Goal: Information Seeking & Learning: Learn about a topic

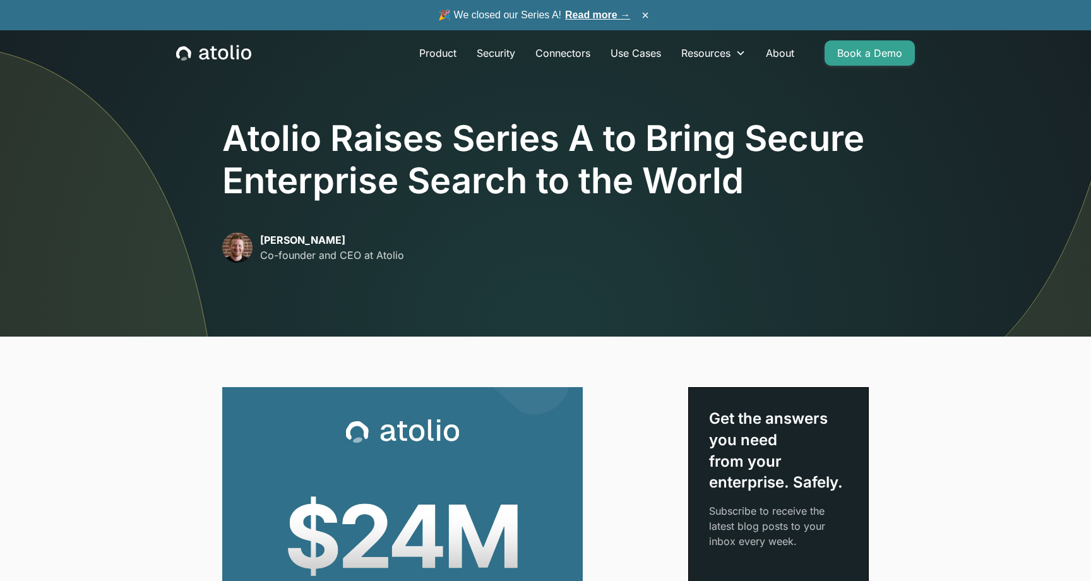
click at [362, 169] on h1 "Atolio Raises Series A to Bring Secure Enterprise Search to the World" at bounding box center [545, 159] width 646 height 85
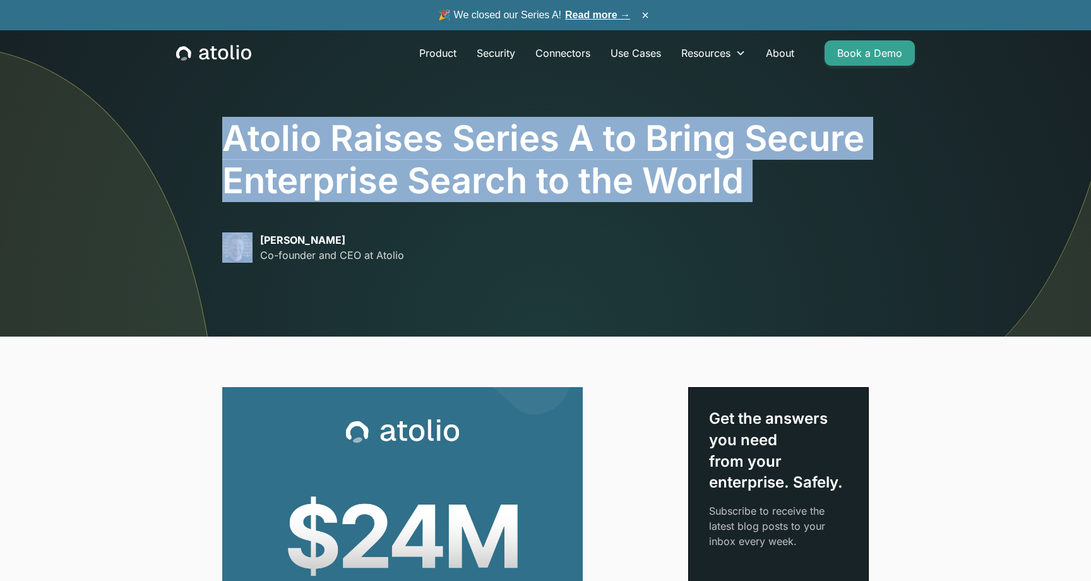
click at [362, 169] on h1 "Atolio Raises Series A to Bring Secure Enterprise Search to the World" at bounding box center [545, 159] width 646 height 85
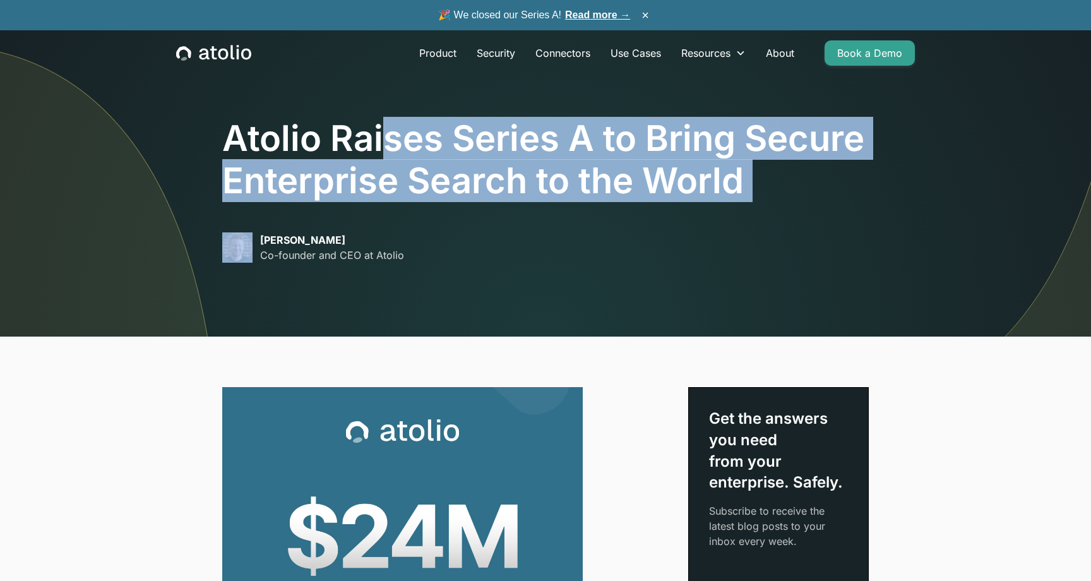
click at [390, 155] on h1 "Atolio Raises Series A to Bring Secure Enterprise Search to the World" at bounding box center [545, 159] width 646 height 85
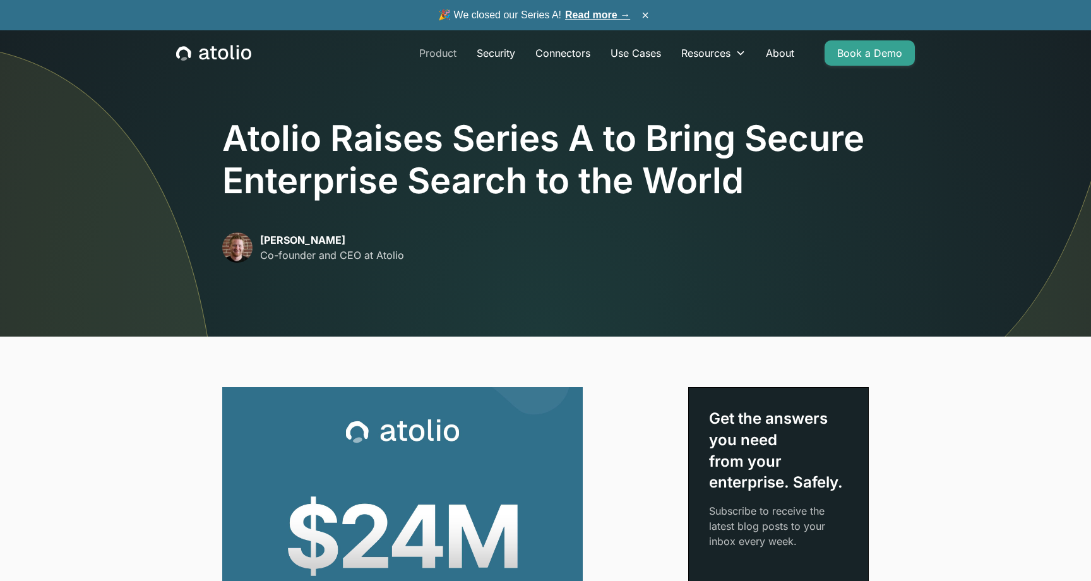
click at [448, 54] on link "Product" at bounding box center [437, 52] width 57 height 25
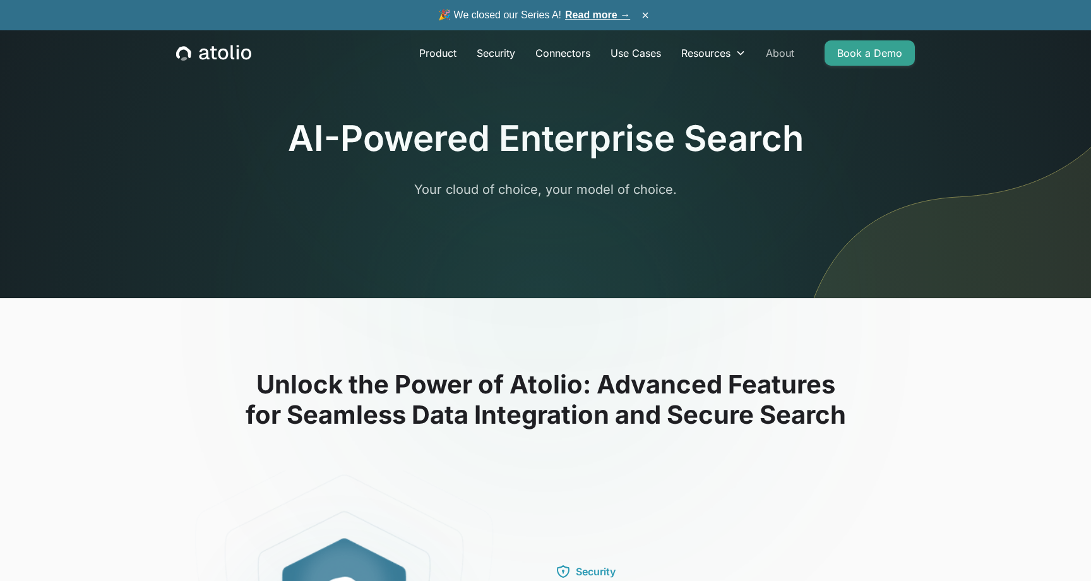
click at [784, 56] on link "About" at bounding box center [780, 52] width 49 height 25
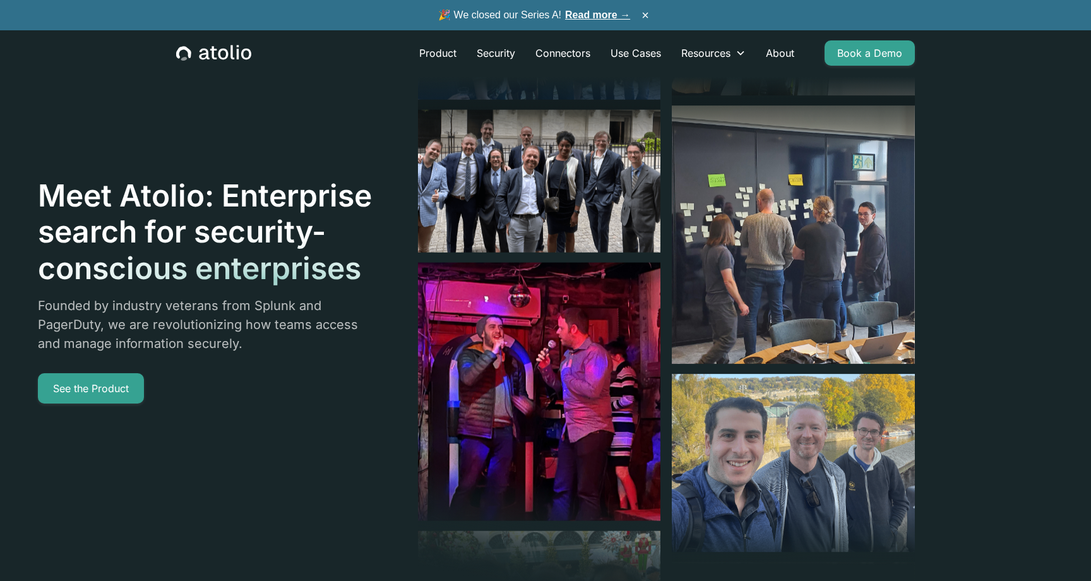
click at [554, 201] on img at bounding box center [539, 181] width 243 height 143
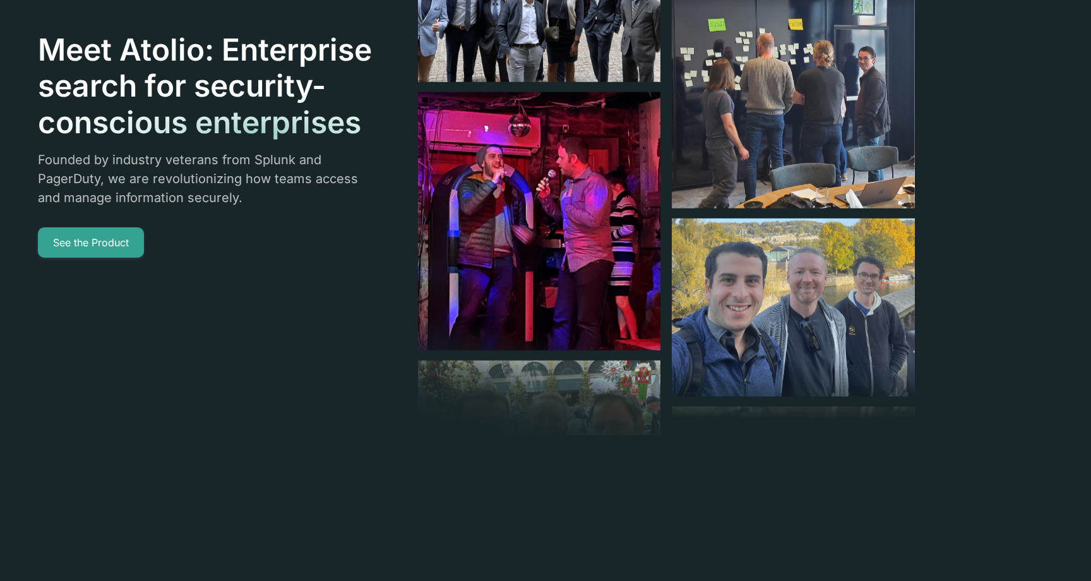
scroll to position [148, 0]
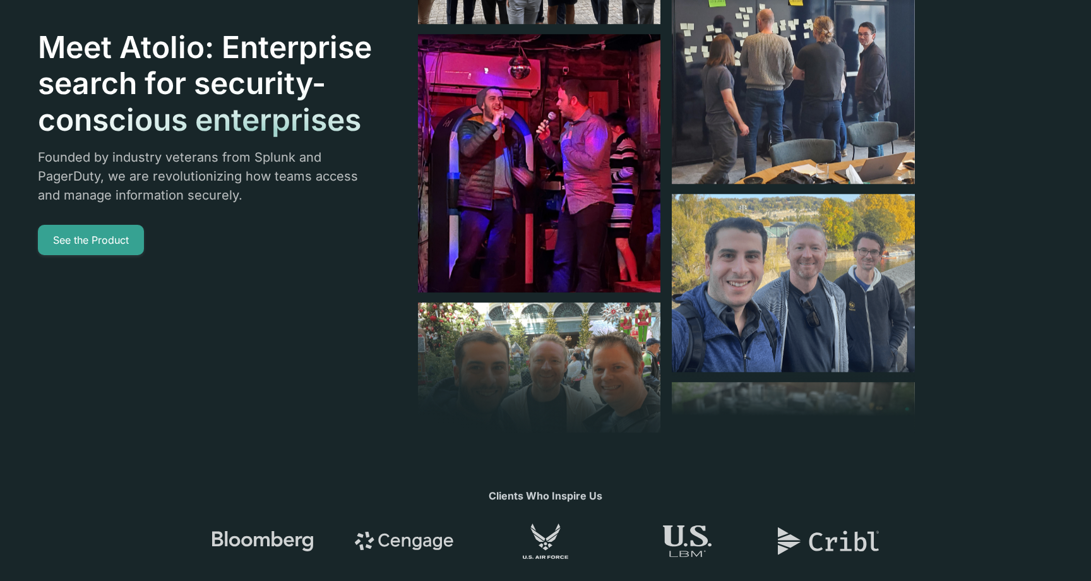
click at [1009, 354] on header "Meet Atolio: Enterprise search for security-conscious enterprises Founded by in…" at bounding box center [545, 241] width 1091 height 778
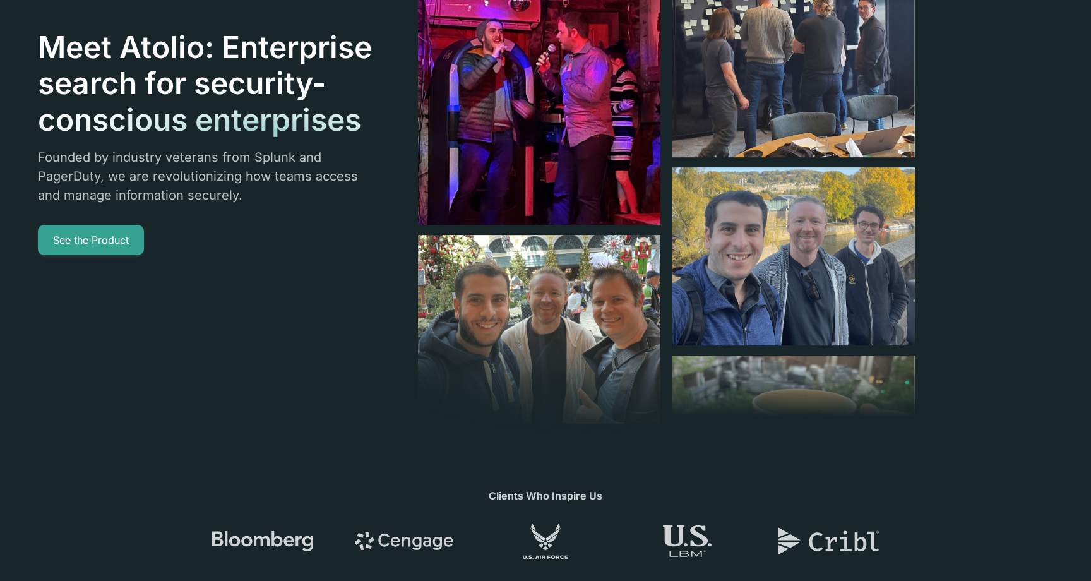
click at [1010, 336] on header "Meet Atolio: Enterprise search for security-conscious enterprises Founded by in…" at bounding box center [545, 241] width 1091 height 778
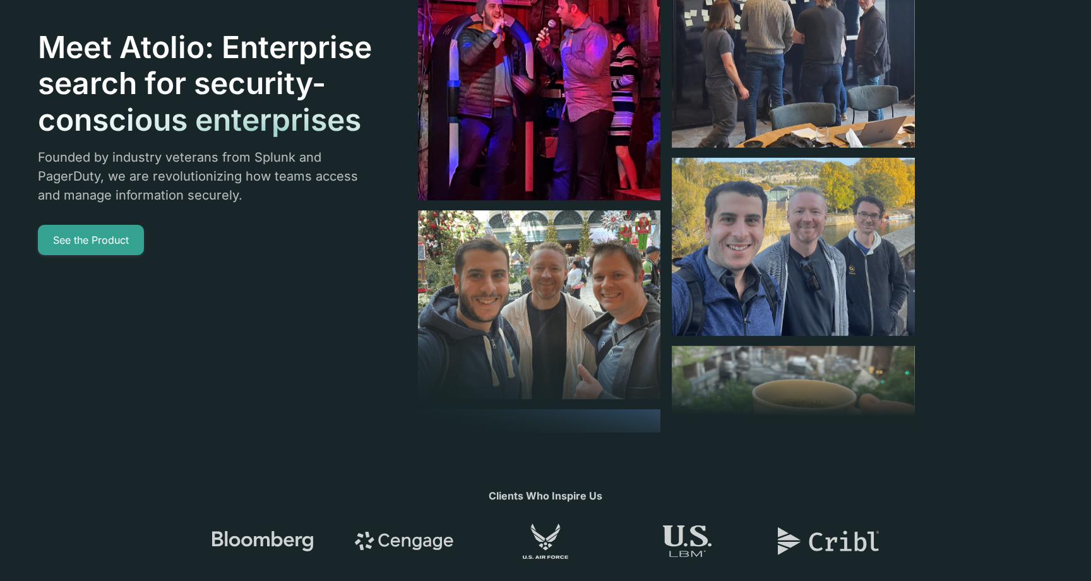
click at [1009, 228] on header "Meet Atolio: Enterprise search for security-conscious enterprises Founded by in…" at bounding box center [545, 241] width 1091 height 778
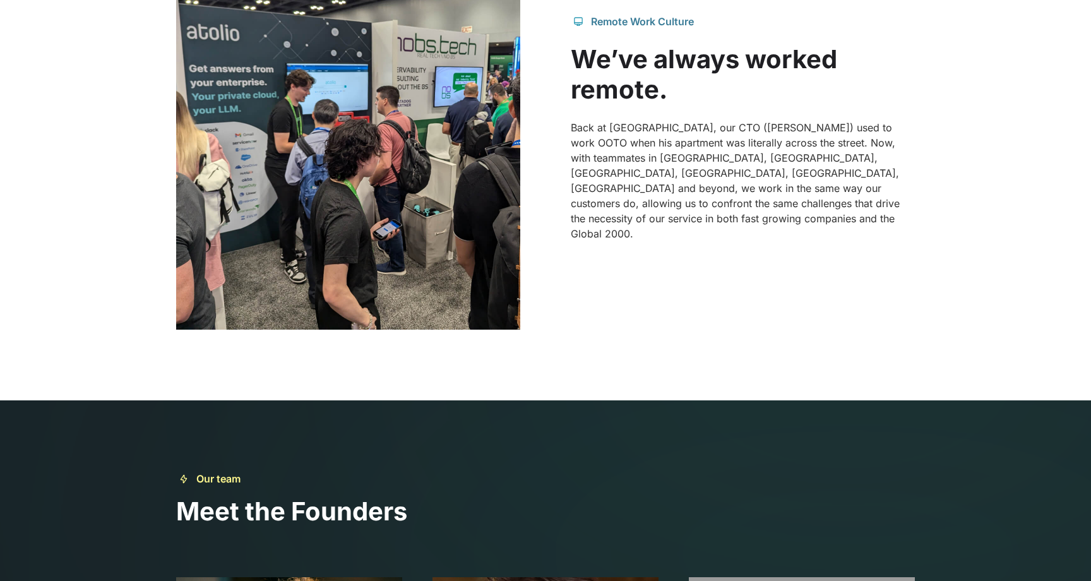
scroll to position [1393, 0]
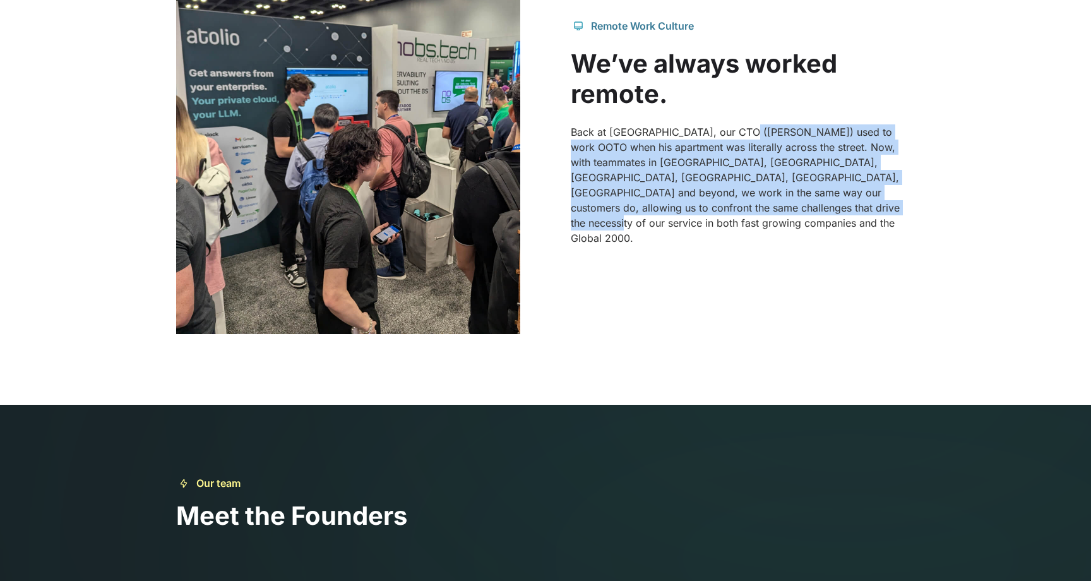
drag, startPoint x: 739, startPoint y: 145, endPoint x: 825, endPoint y: 280, distance: 159.5
click at [825, 280] on div "Remote Work Culture We’ve always worked remote. Back at [GEOGRAPHIC_DATA], our …" at bounding box center [545, 132] width 739 height 404
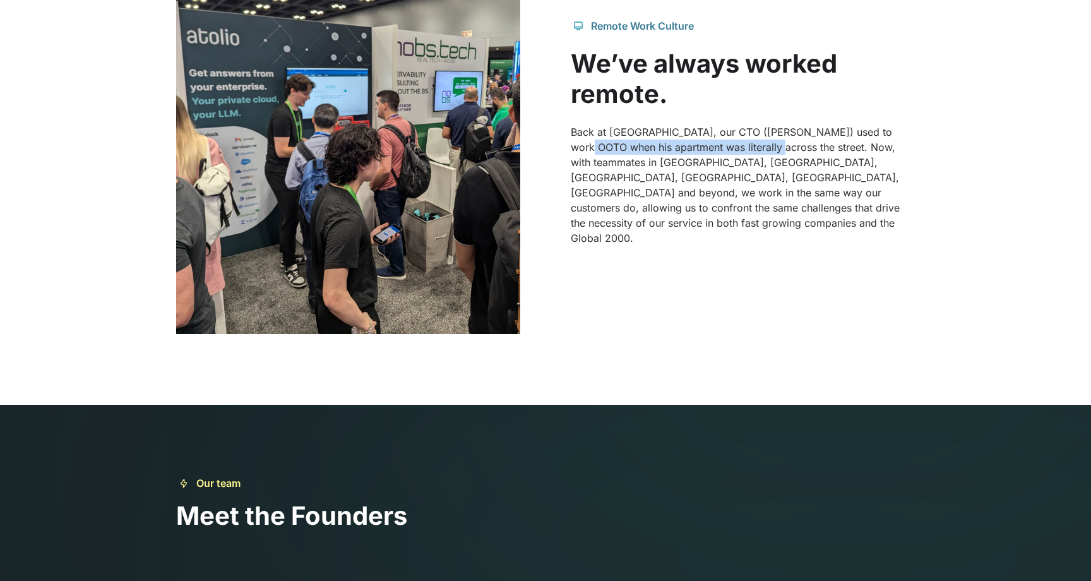
drag, startPoint x: 589, startPoint y: 164, endPoint x: 763, endPoint y: 164, distance: 173.6
click at [763, 164] on p "Back at Splunk, our CTO (Gareth) used to work OOTO when his apartment was liter…" at bounding box center [743, 184] width 344 height 121
drag, startPoint x: 581, startPoint y: 177, endPoint x: 715, endPoint y: 177, distance: 133.8
click at [715, 177] on p "Back at Splunk, our CTO (Gareth) used to work OOTO when his apartment was liter…" at bounding box center [743, 184] width 344 height 121
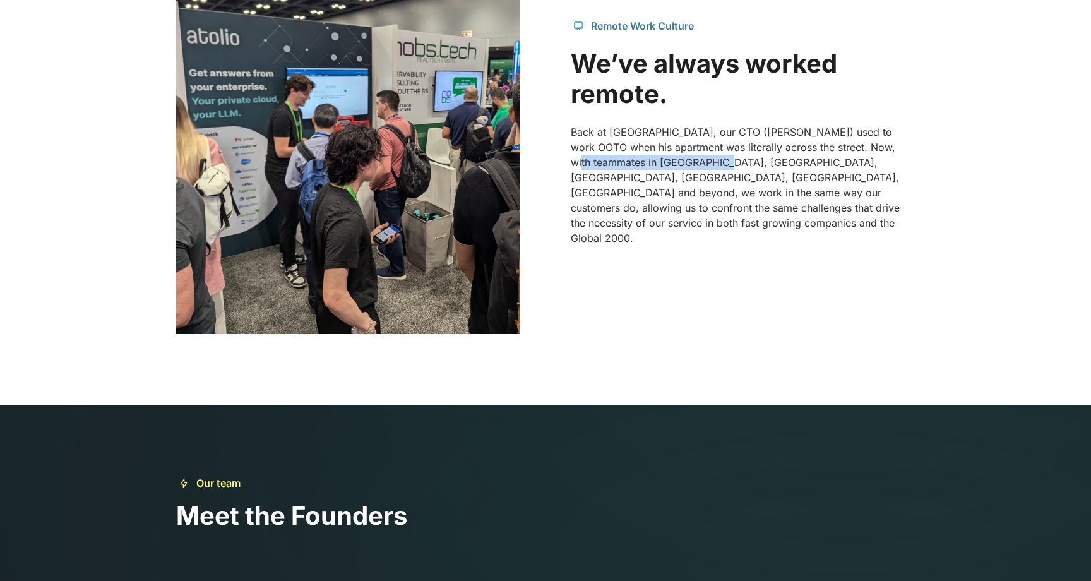
click at [715, 177] on p "Back at Splunk, our CTO (Gareth) used to work OOTO when his apartment was liter…" at bounding box center [743, 184] width 344 height 121
click at [603, 177] on p "Back at Splunk, our CTO (Gareth) used to work OOTO when his apartment was liter…" at bounding box center [743, 184] width 344 height 121
click at [639, 177] on p "Back at Splunk, our CTO (Gareth) used to work OOTO when his apartment was liter…" at bounding box center [743, 184] width 344 height 121
click at [732, 177] on p "Back at Splunk, our CTO (Gareth) used to work OOTO when his apartment was liter…" at bounding box center [743, 184] width 344 height 121
click at [806, 182] on p "Back at Splunk, our CTO (Gareth) used to work OOTO when his apartment was liter…" at bounding box center [743, 184] width 344 height 121
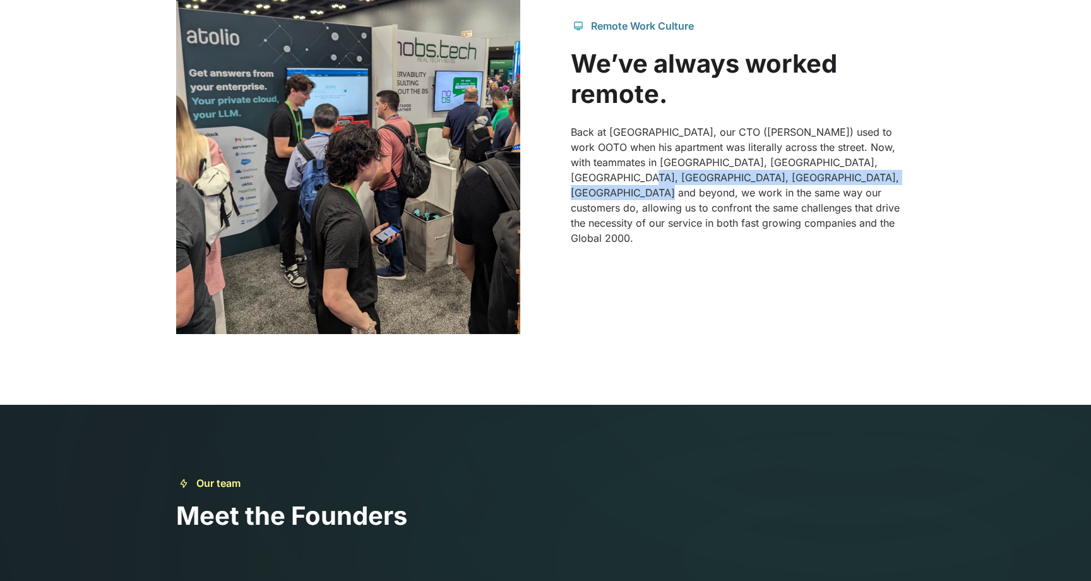
drag, startPoint x: 592, startPoint y: 195, endPoint x: 908, endPoint y: 195, distance: 316.3
click at [908, 195] on p "Back at Splunk, our CTO (Gareth) used to work OOTO when his apartment was liter…" at bounding box center [743, 184] width 344 height 121
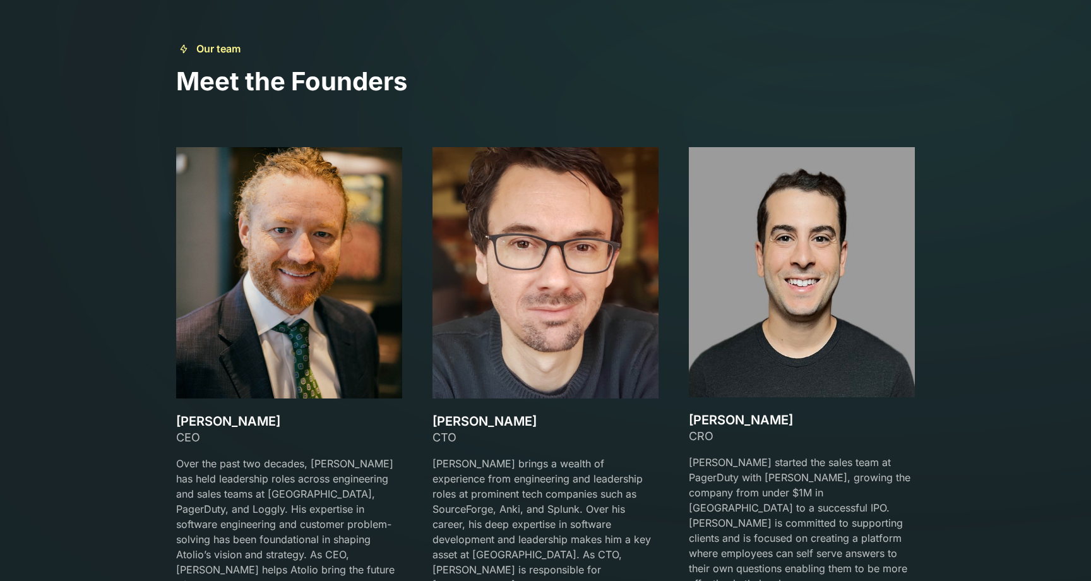
scroll to position [1878, 0]
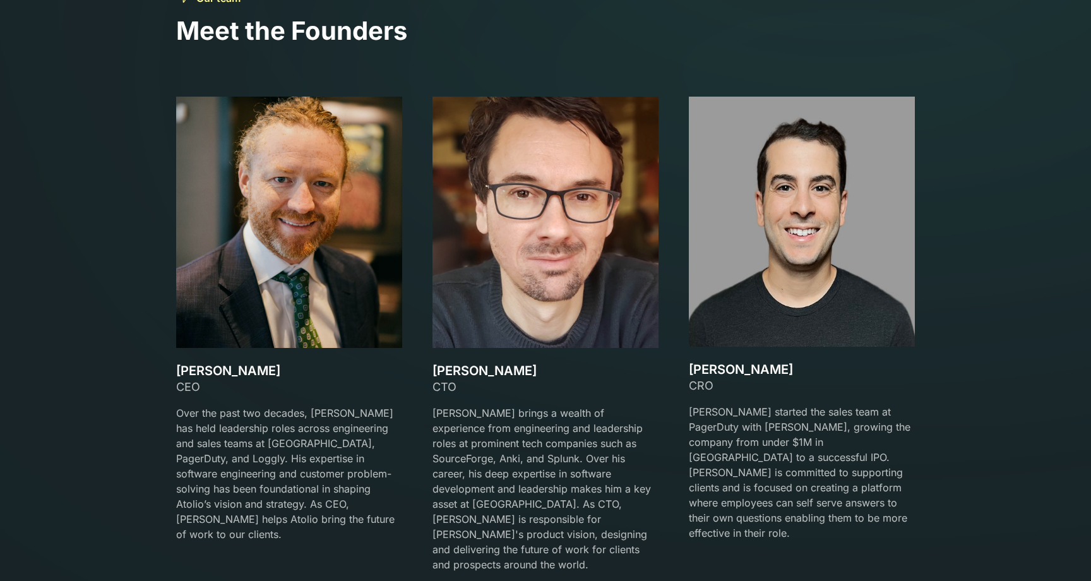
click at [517, 371] on h3 "Gareth Watts" at bounding box center [545, 370] width 226 height 15
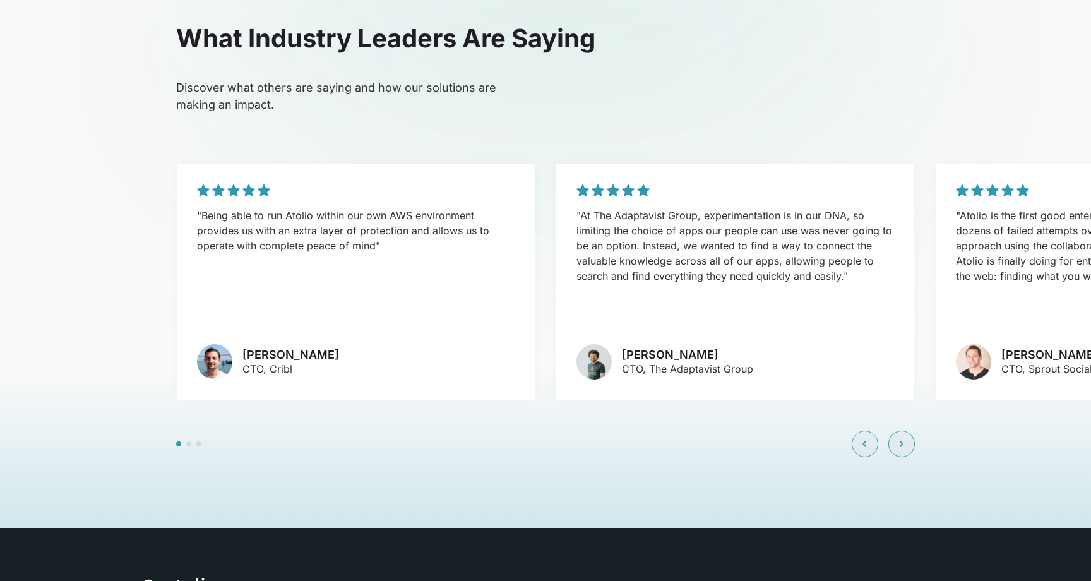
scroll to position [3048, 0]
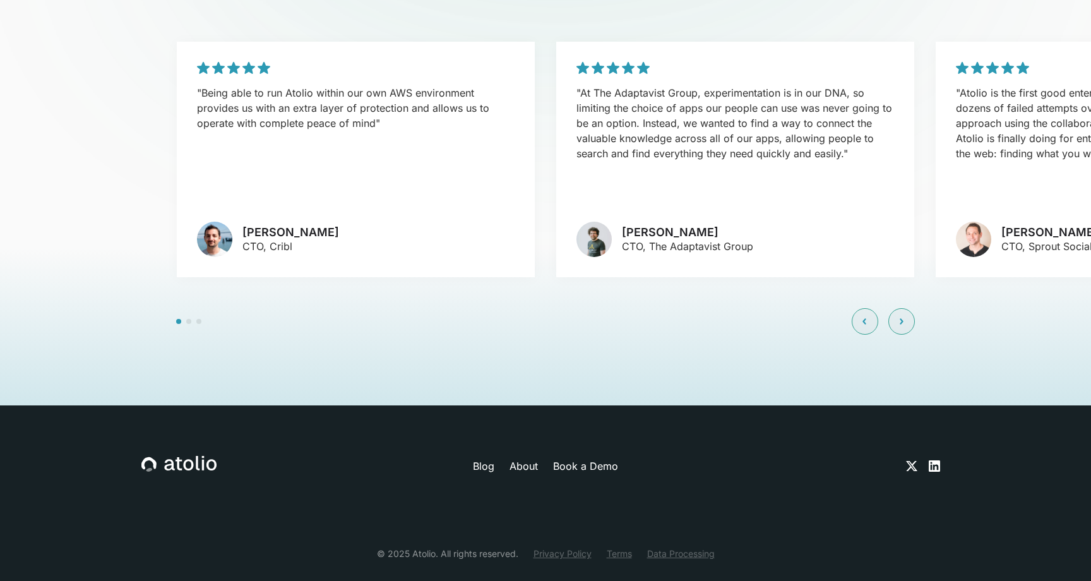
click at [146, 183] on section "What Industry Leaders Are Saying Discover what others are saying and how our so…" at bounding box center [545, 117] width 1091 height 575
click at [137, 172] on section "What Industry Leaders Are Saying Discover what others are saying and how our so…" at bounding box center [545, 117] width 1091 height 575
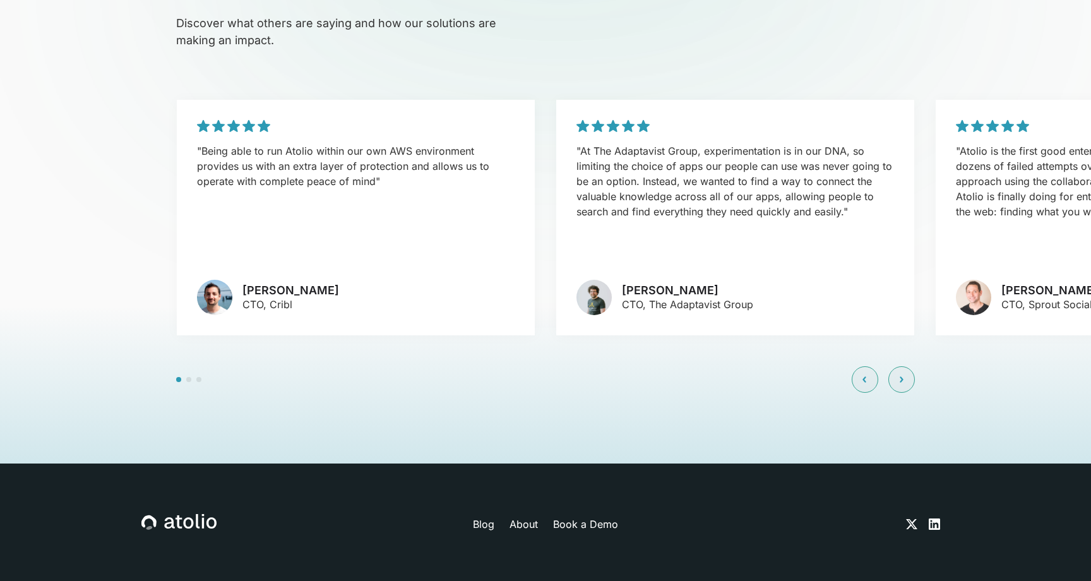
scroll to position [2987, 0]
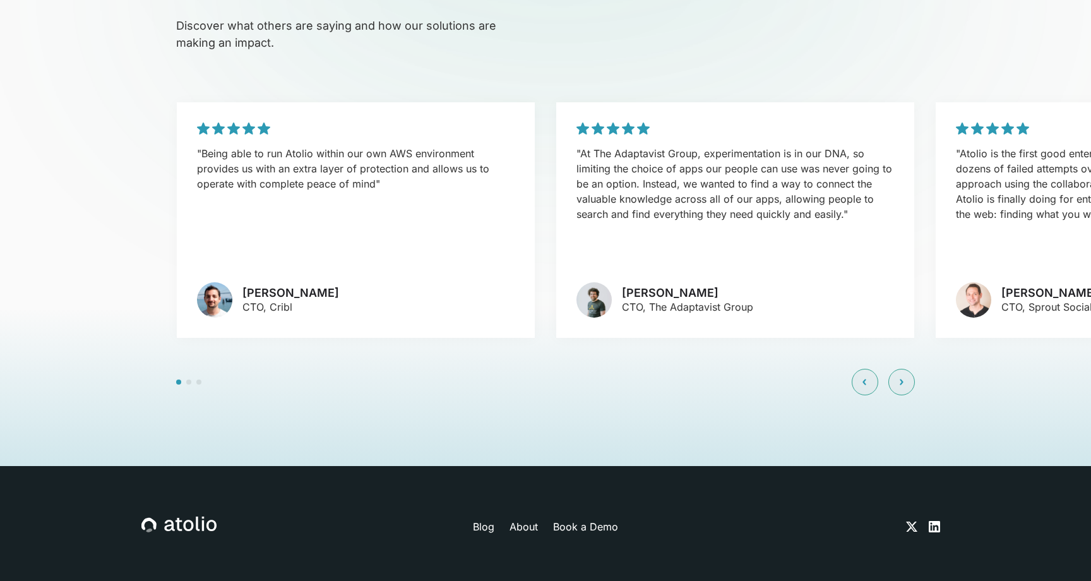
click at [111, 167] on section "What Industry Leaders Are Saying Discover what others are saying and how our so…" at bounding box center [545, 178] width 1091 height 575
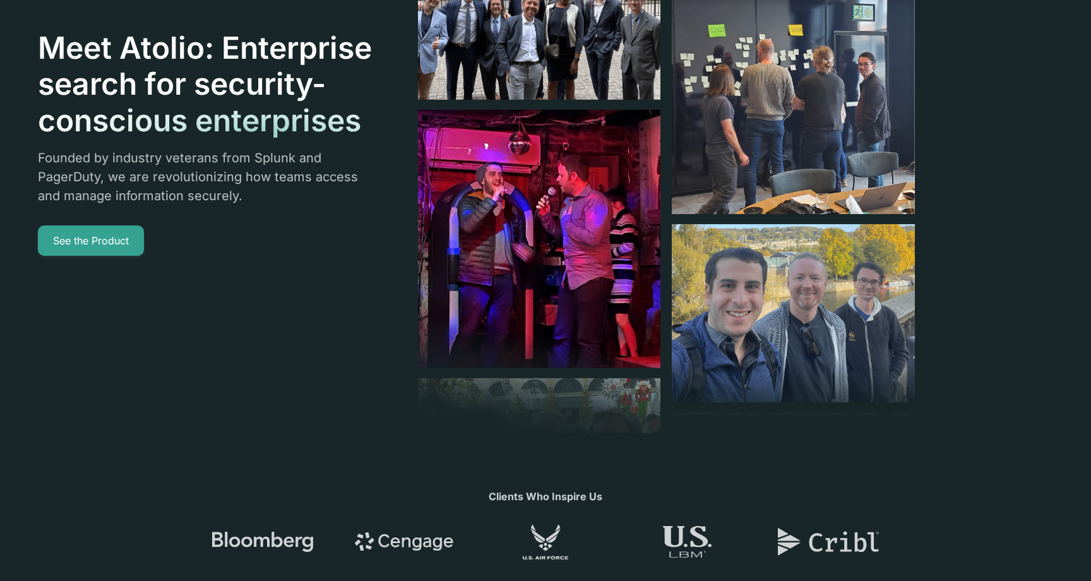
scroll to position [0, 0]
